Goal: Transaction & Acquisition: Purchase product/service

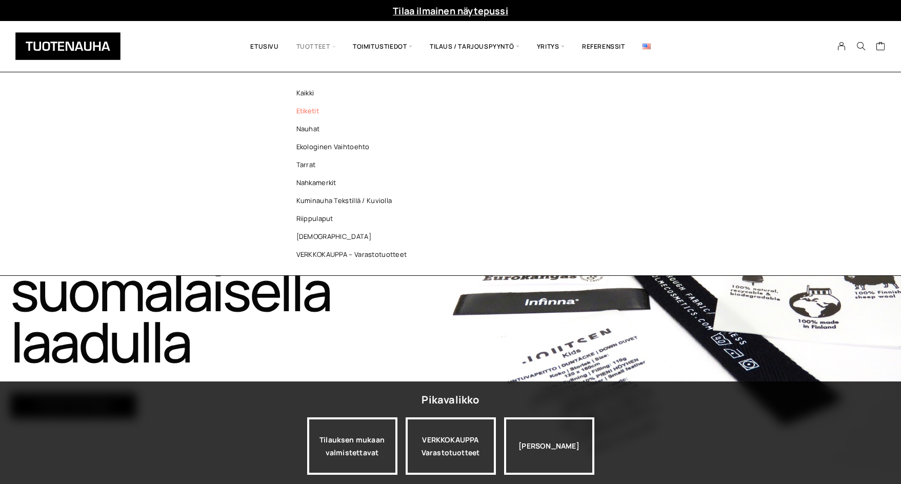
click at [319, 110] on link "Etiketit" at bounding box center [354, 111] width 149 height 18
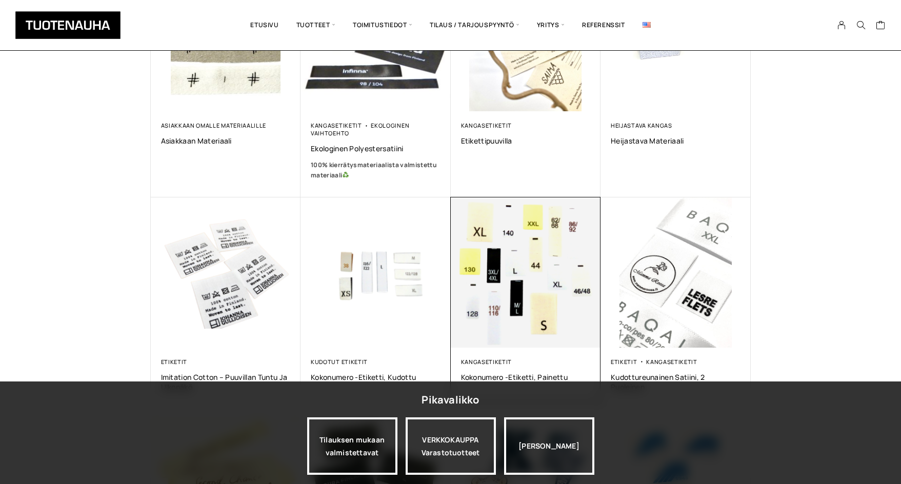
scroll to position [308, 0]
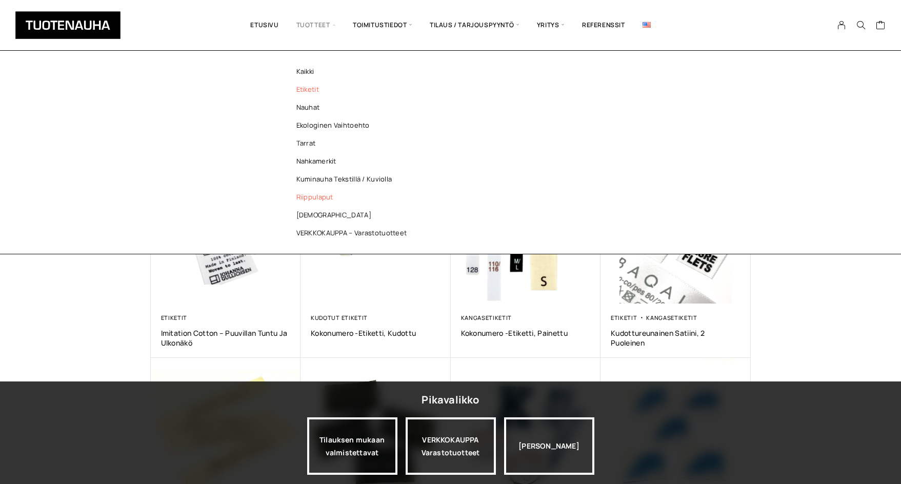
click at [308, 197] on link "Riippulaput" at bounding box center [354, 197] width 149 height 18
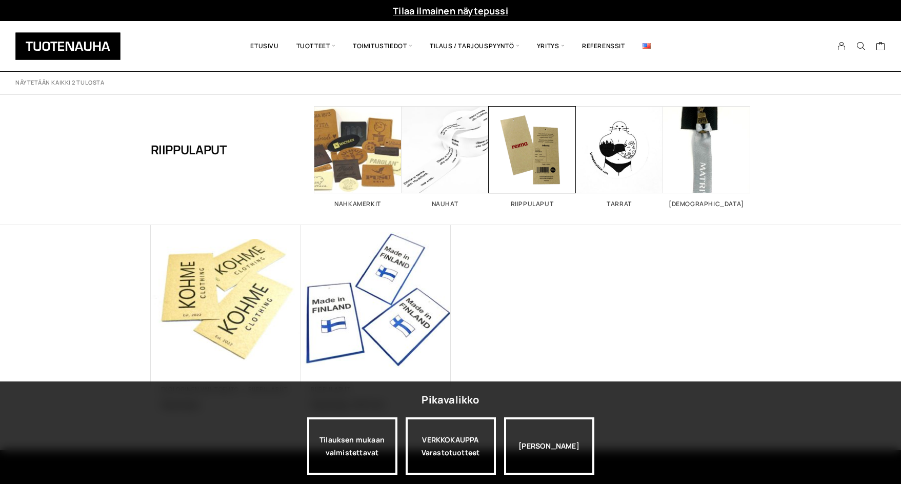
click at [236, 322] on img at bounding box center [226, 300] width 150 height 150
